Goal: Task Accomplishment & Management: Complete application form

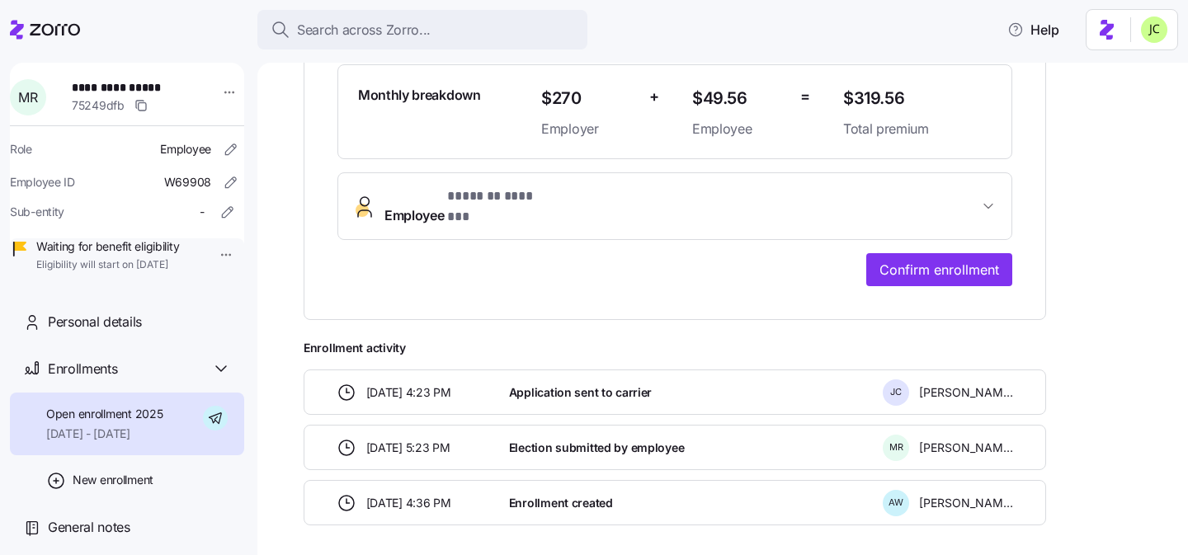
scroll to position [492, 0]
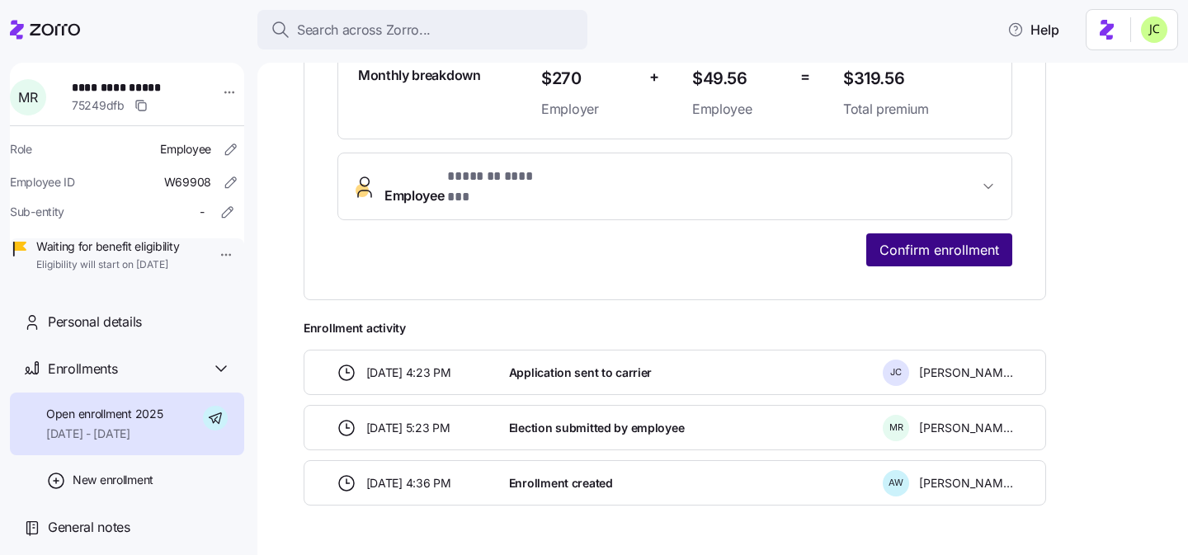
click at [896, 240] on span "Confirm enrollment" at bounding box center [939, 250] width 120 height 20
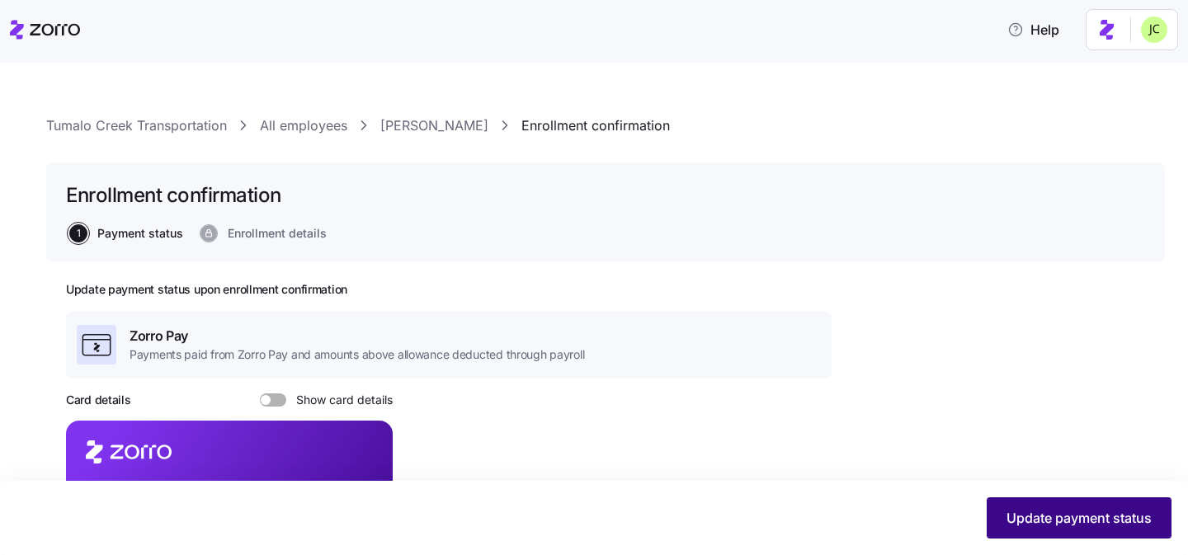
click at [1066, 516] on span "Update payment status" at bounding box center [1079, 518] width 145 height 20
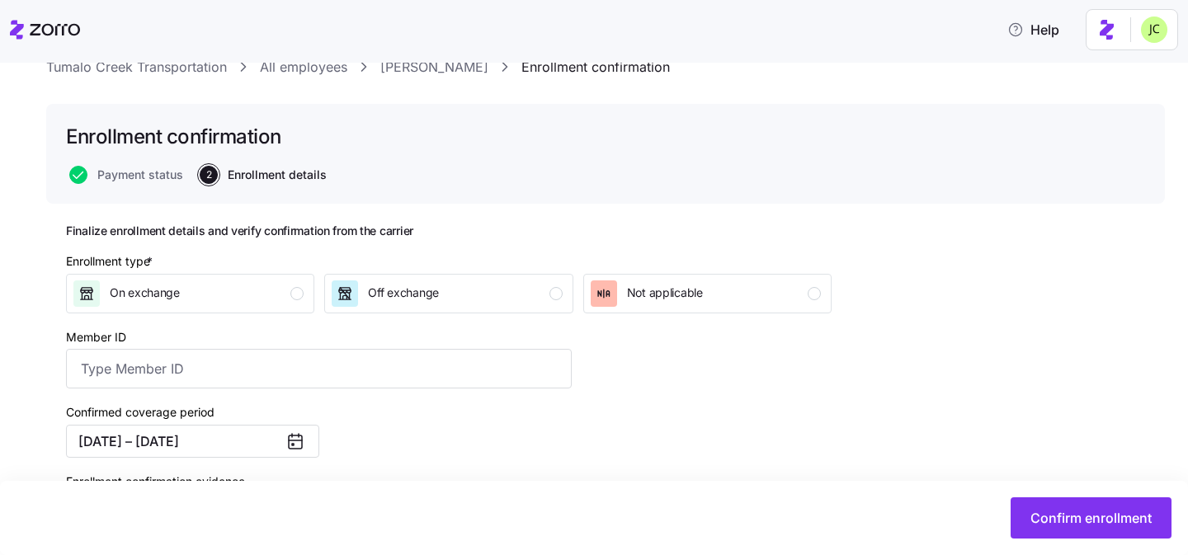
scroll to position [62, 0]
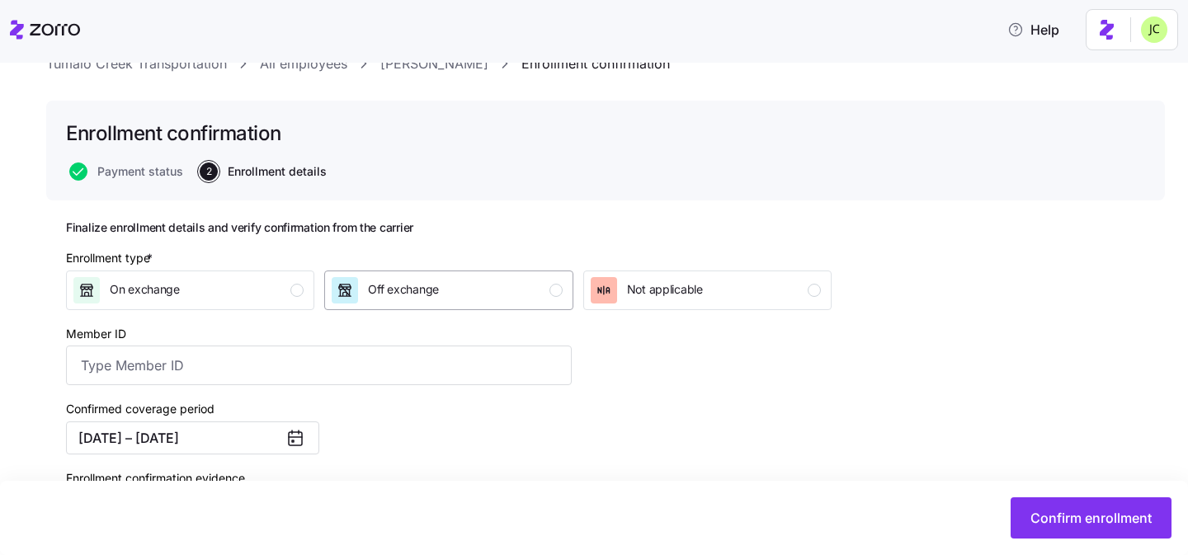
click at [455, 279] on div "Off exchange" at bounding box center [447, 290] width 230 height 26
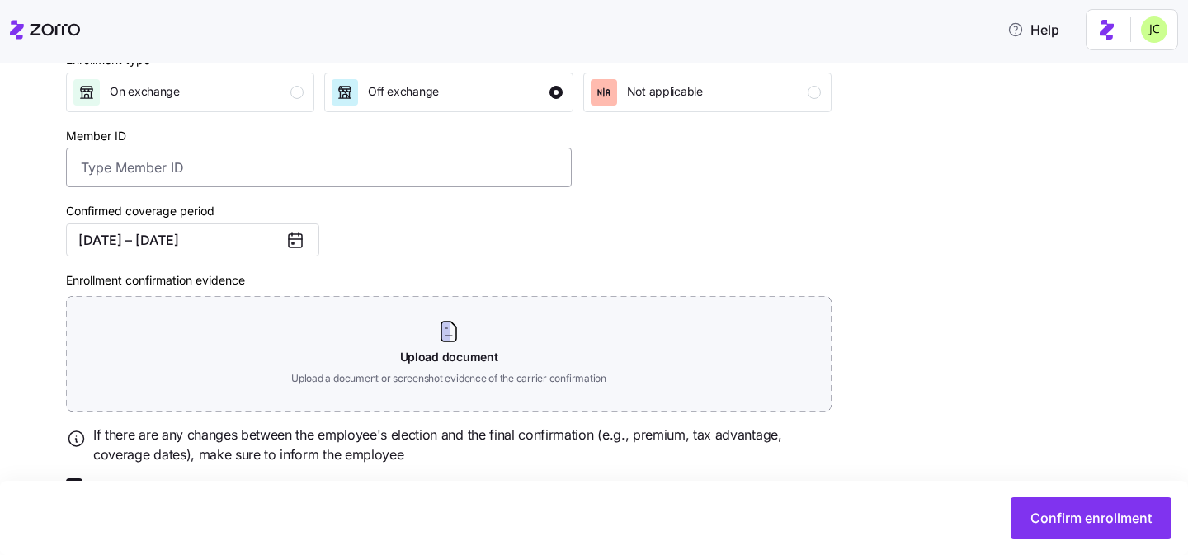
scroll to position [304, 0]
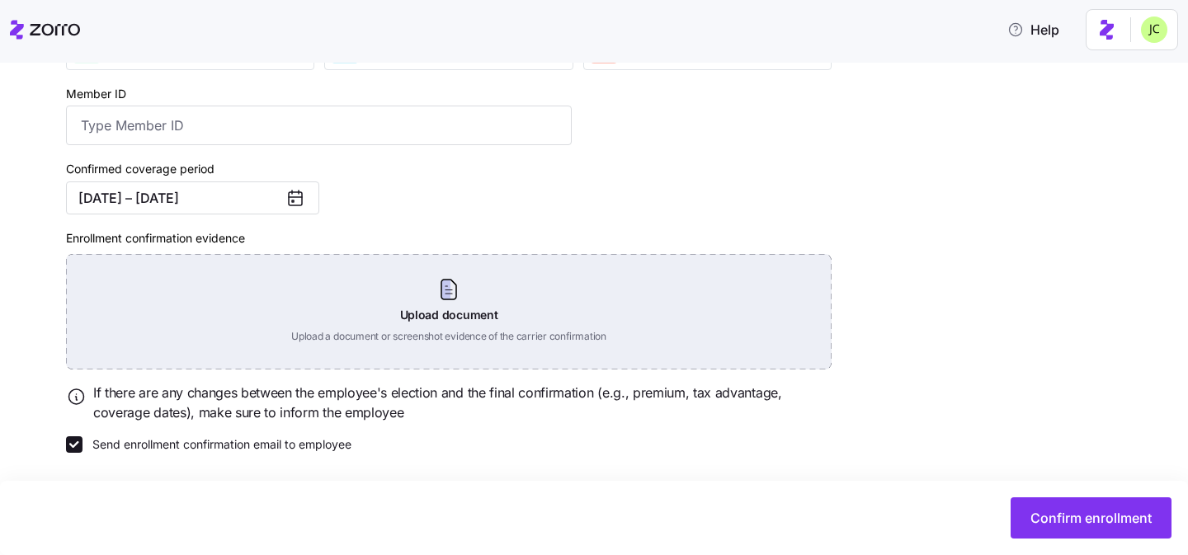
click at [371, 314] on div "Upload document Upload a document or screenshot evidence of the carrier confirm…" at bounding box center [449, 312] width 766 height 116
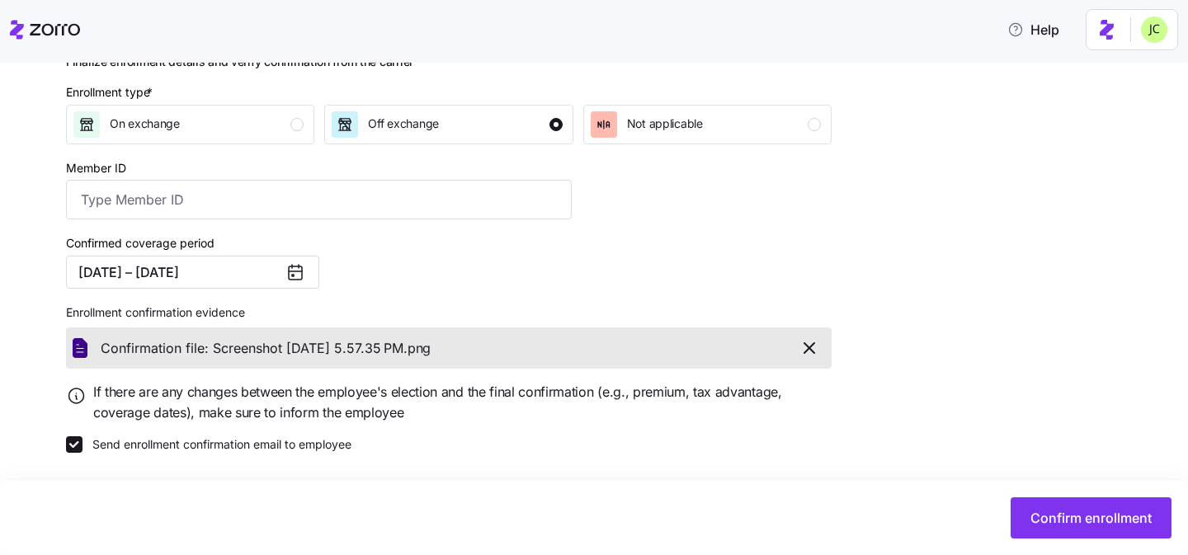
scroll to position [229, 0]
click at [1039, 503] on button "Confirm enrollment" at bounding box center [1091, 517] width 161 height 41
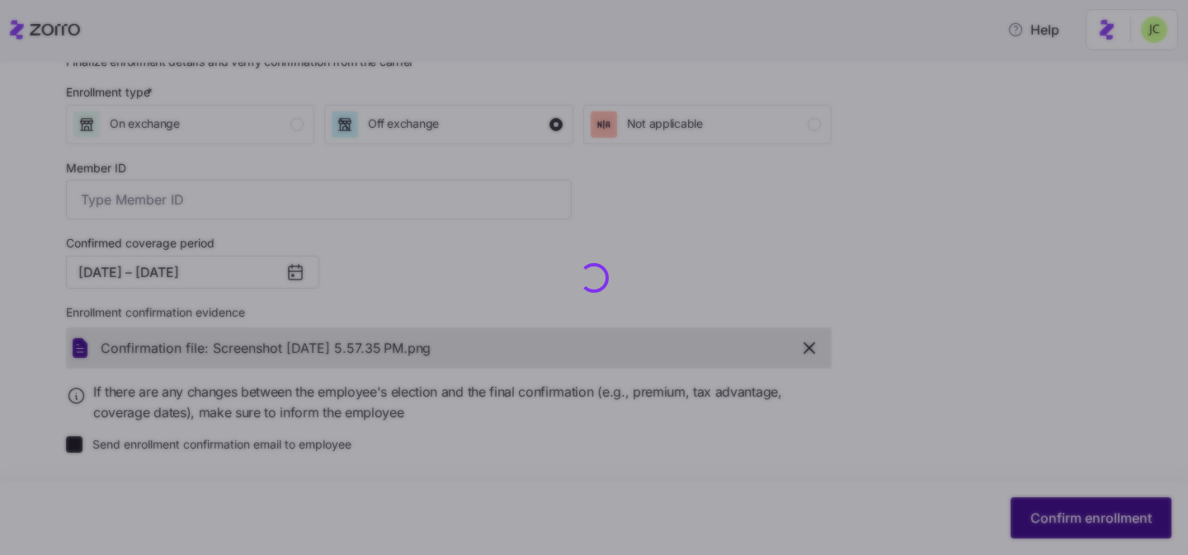
checkbox input "false"
